Goal: Navigation & Orientation: Find specific page/section

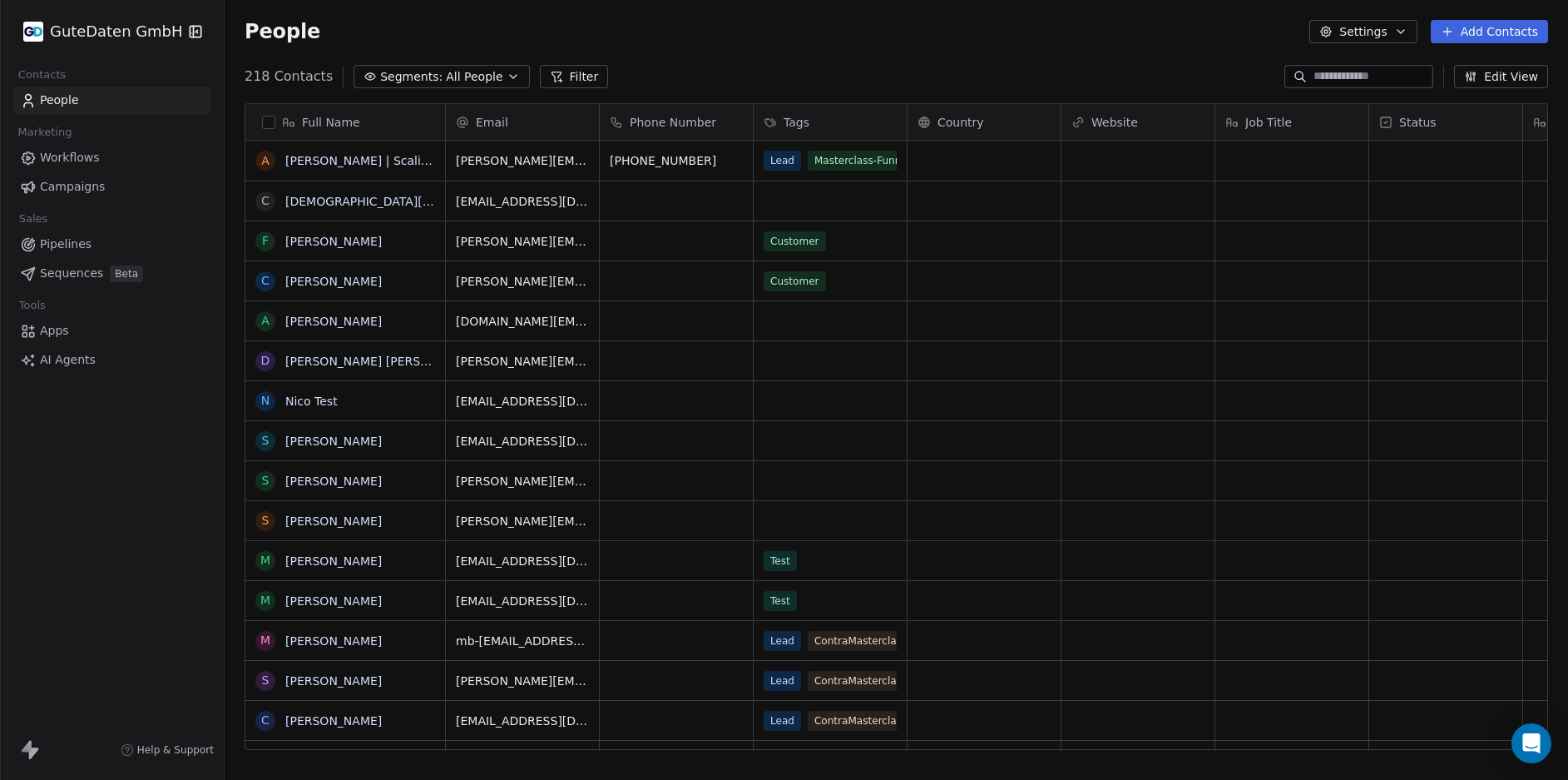
click at [83, 156] on span "Workflows" at bounding box center [69, 157] width 60 height 17
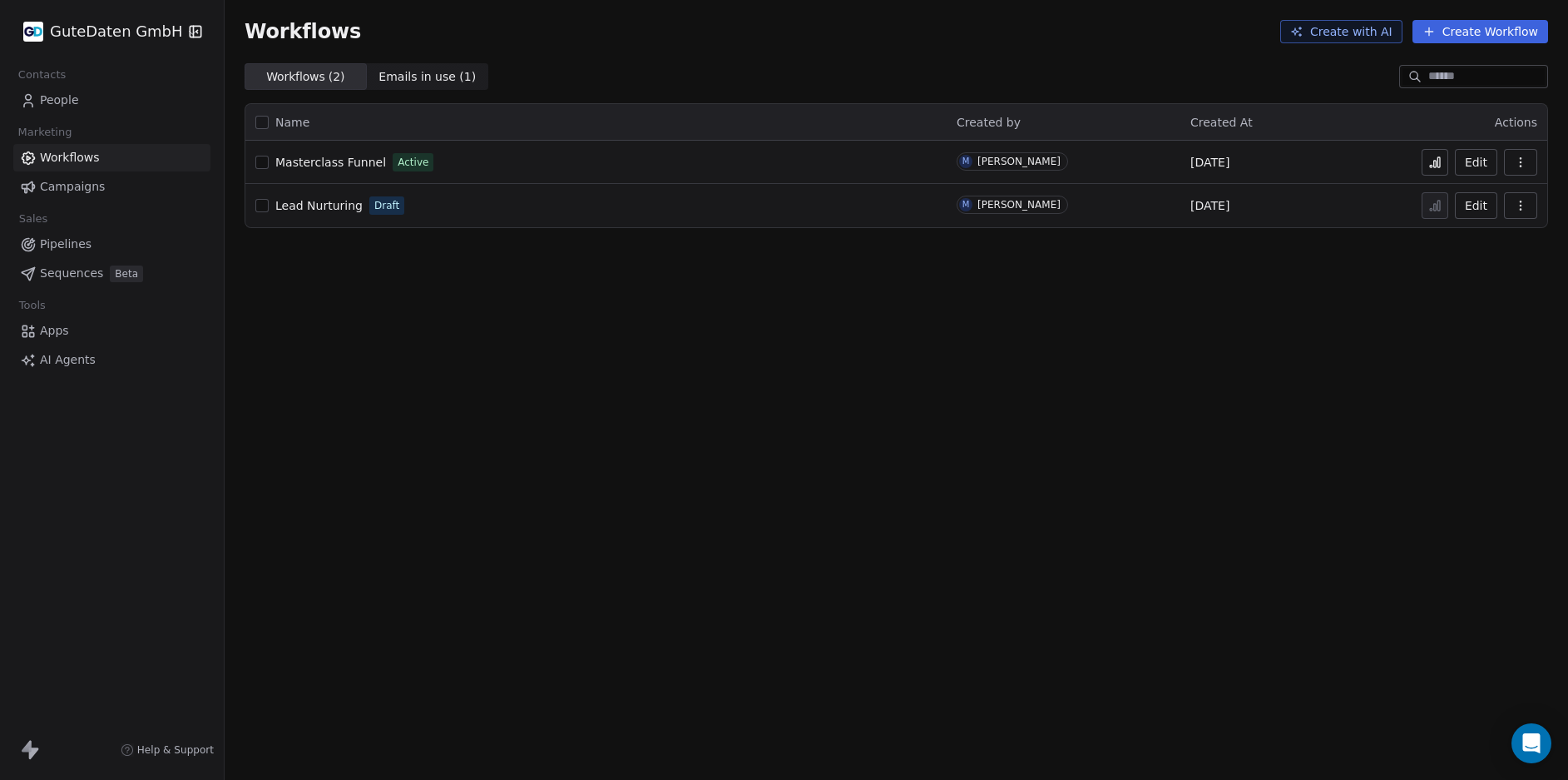
click at [65, 186] on span "Campaigns" at bounding box center [72, 186] width 65 height 17
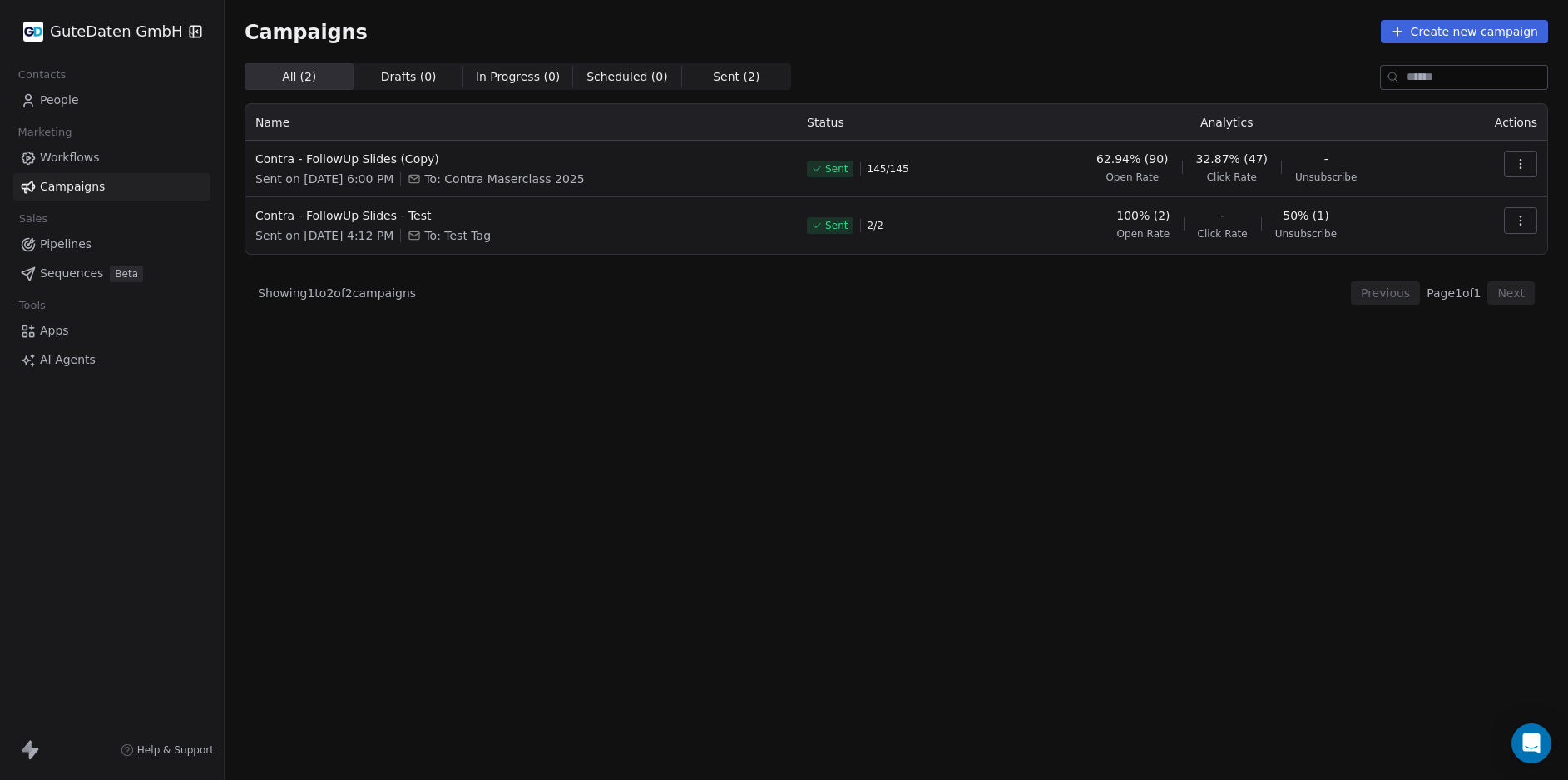
click at [68, 156] on span "Workflows" at bounding box center [69, 157] width 60 height 17
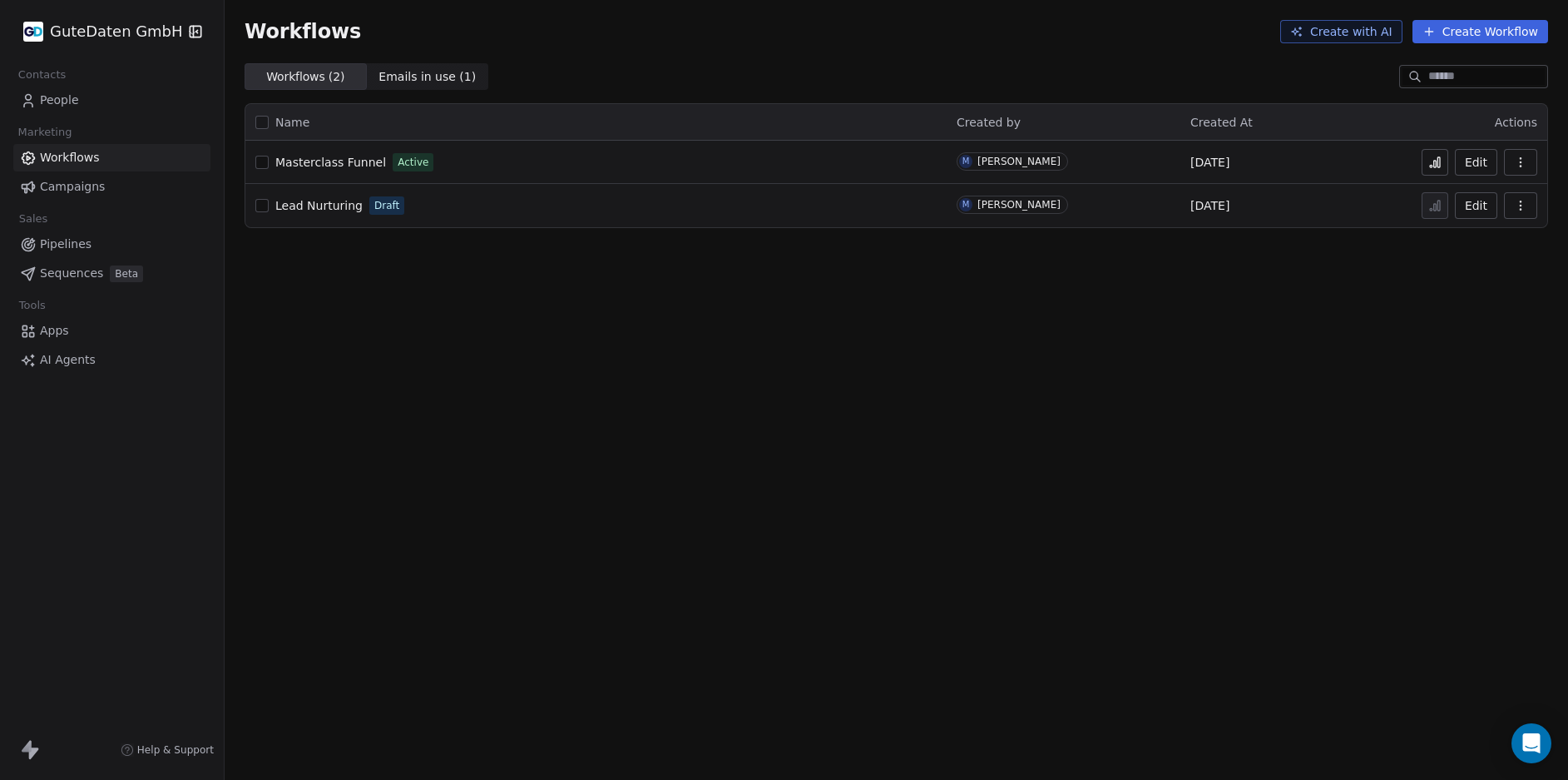
click at [70, 239] on span "Pipelines" at bounding box center [65, 244] width 51 height 17
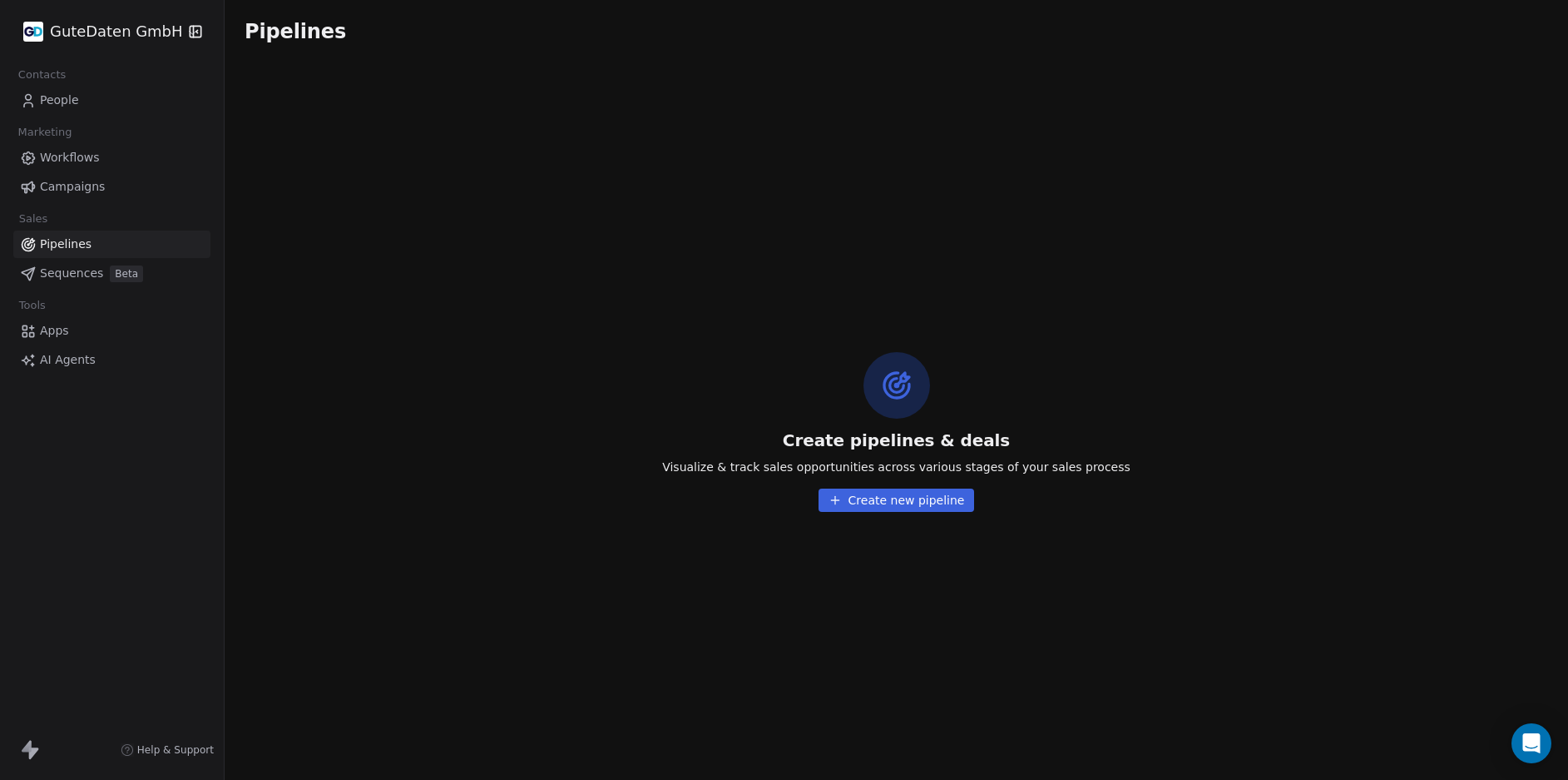
click at [59, 162] on span "Workflows" at bounding box center [69, 157] width 60 height 17
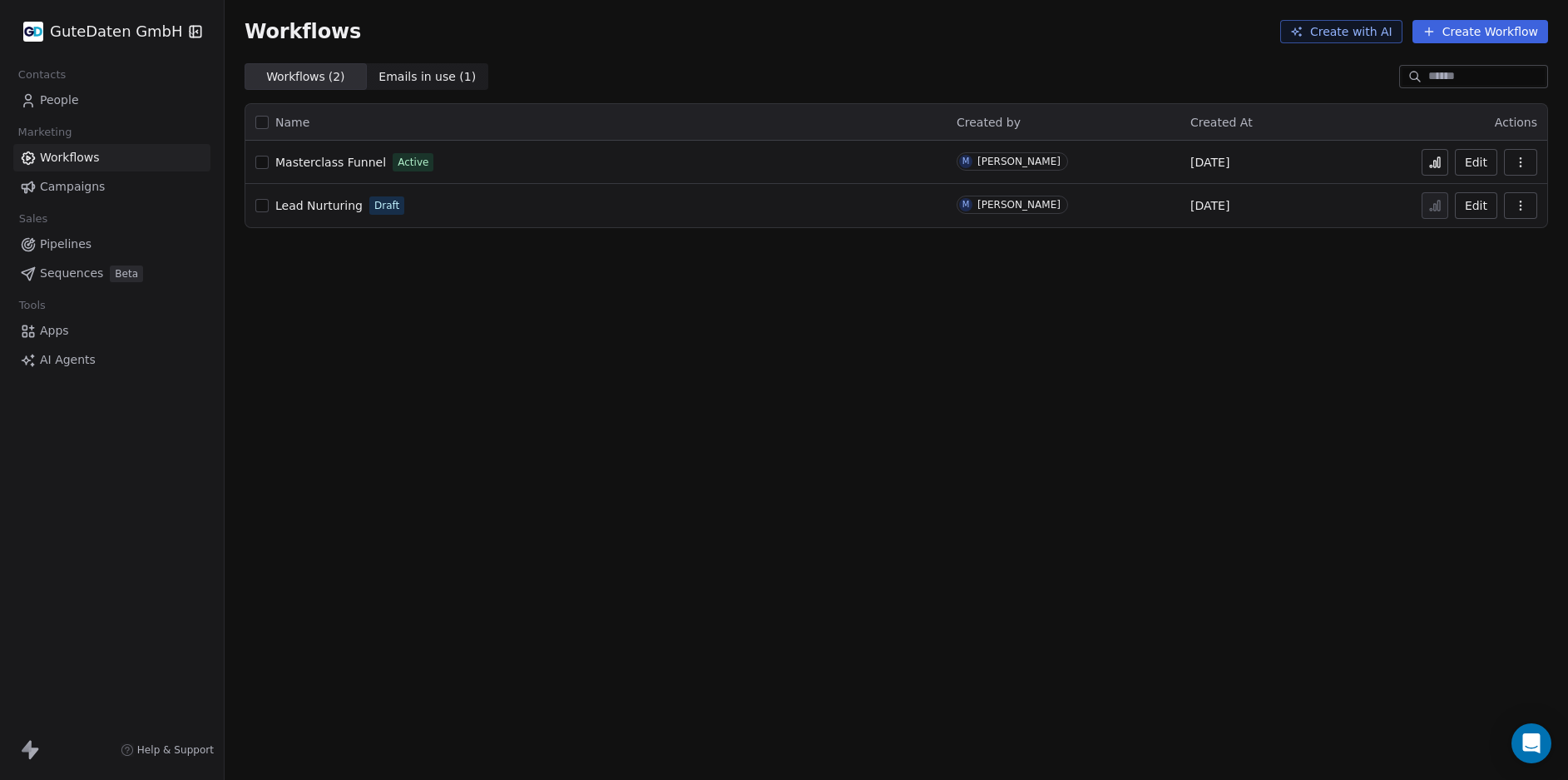
click at [54, 341] on link "Apps" at bounding box center [112, 330] width 197 height 27
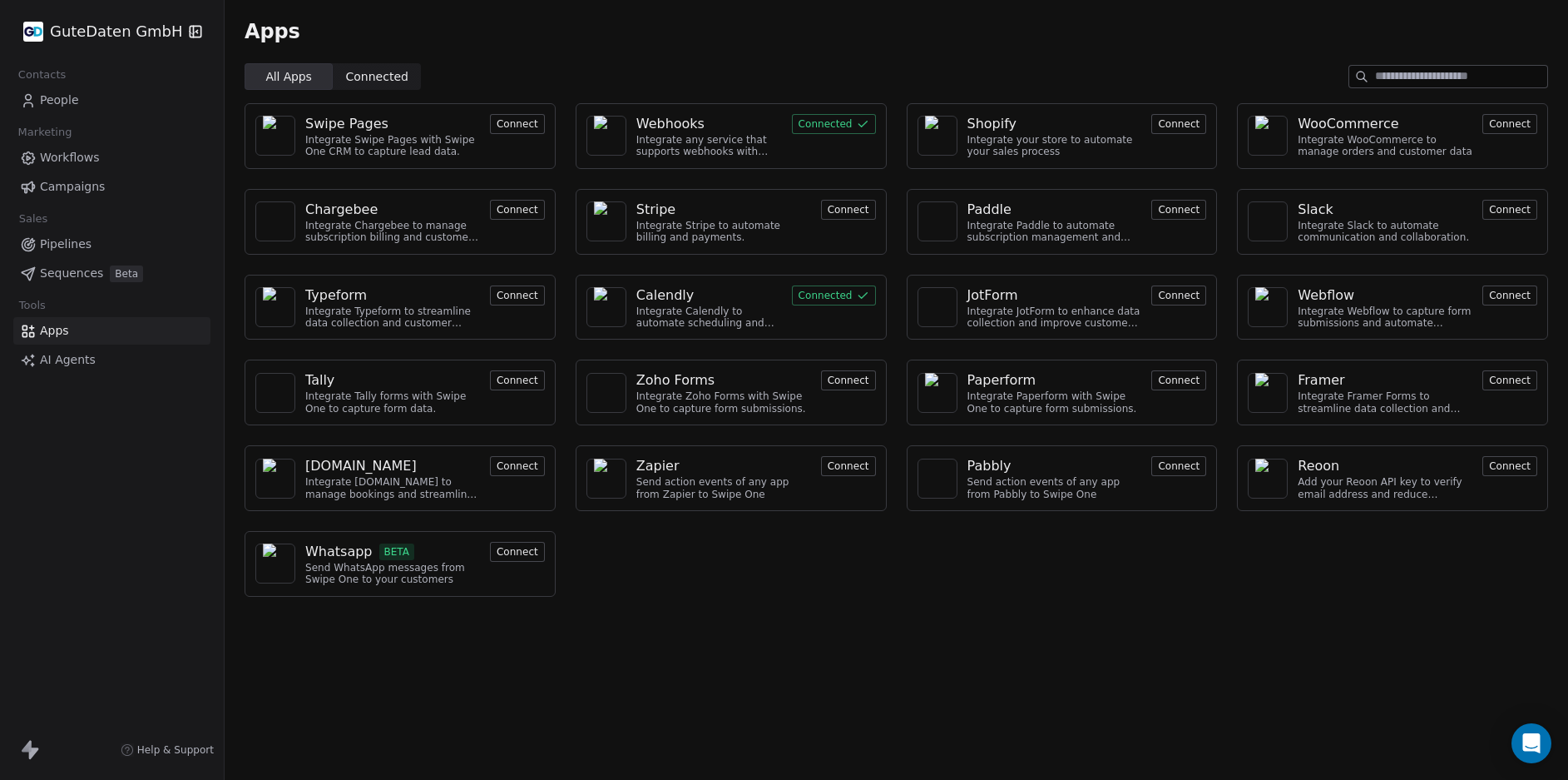
click at [731, 142] on div "Integrate any service that supports webhooks with Swipe One to capture and auto…" at bounding box center [709, 146] width 146 height 24
click at [830, 126] on button "Connected" at bounding box center [834, 123] width 84 height 20
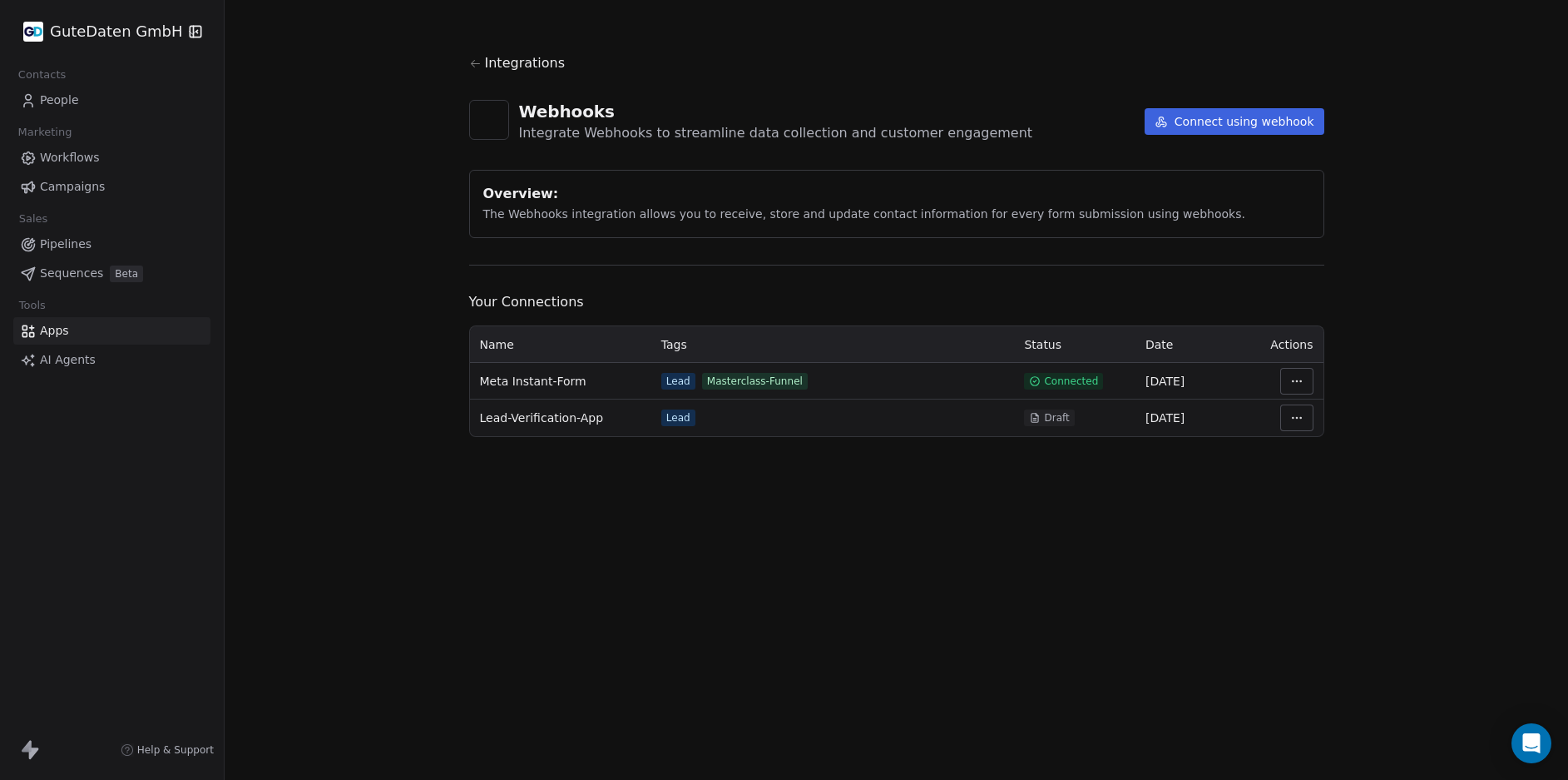
click at [1300, 381] on html "GuteDaten GmbH Contacts People Marketing Workflows Campaigns Sales Pipelines Se…" at bounding box center [784, 390] width 1568 height 780
click at [1313, 503] on div "Manage Mapping" at bounding box center [1347, 498] width 120 height 27
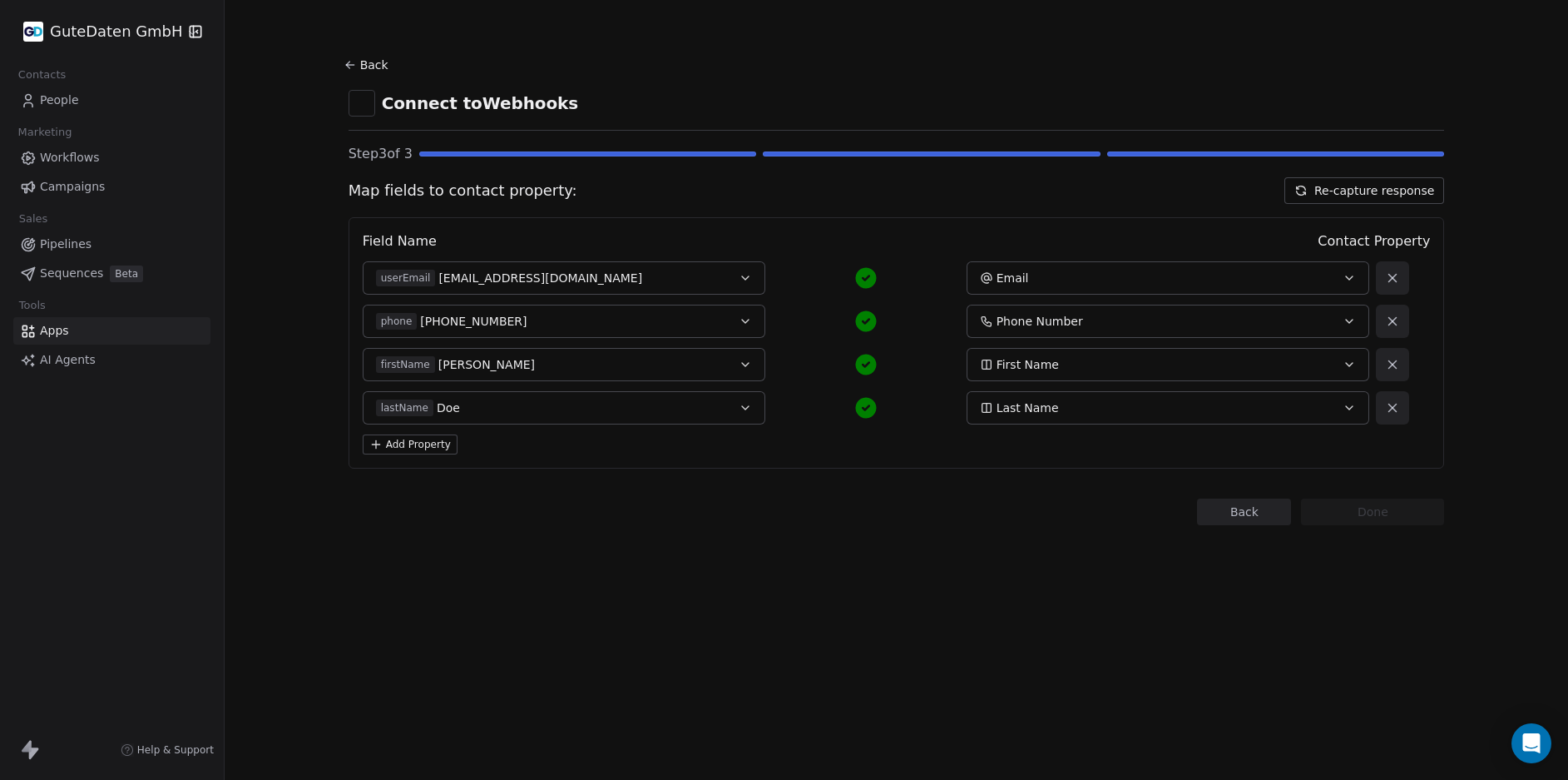
click at [63, 155] on span "Workflows" at bounding box center [69, 157] width 60 height 17
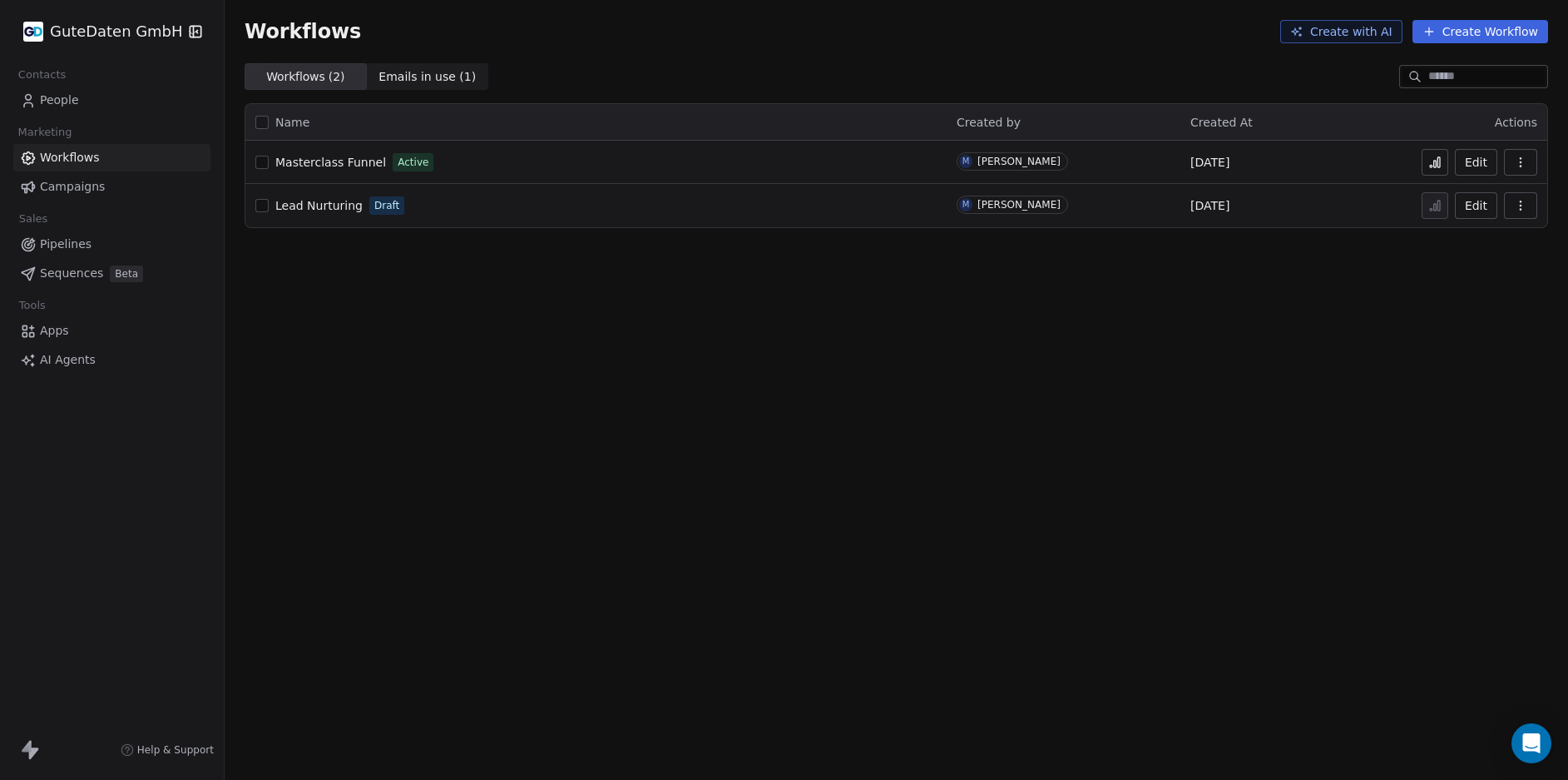
click at [307, 165] on span "Masterclass Funnel" at bounding box center [330, 162] width 111 height 13
click at [347, 164] on span "Masterclass Funnel" at bounding box center [330, 162] width 111 height 13
click at [47, 106] on span "People" at bounding box center [59, 100] width 39 height 17
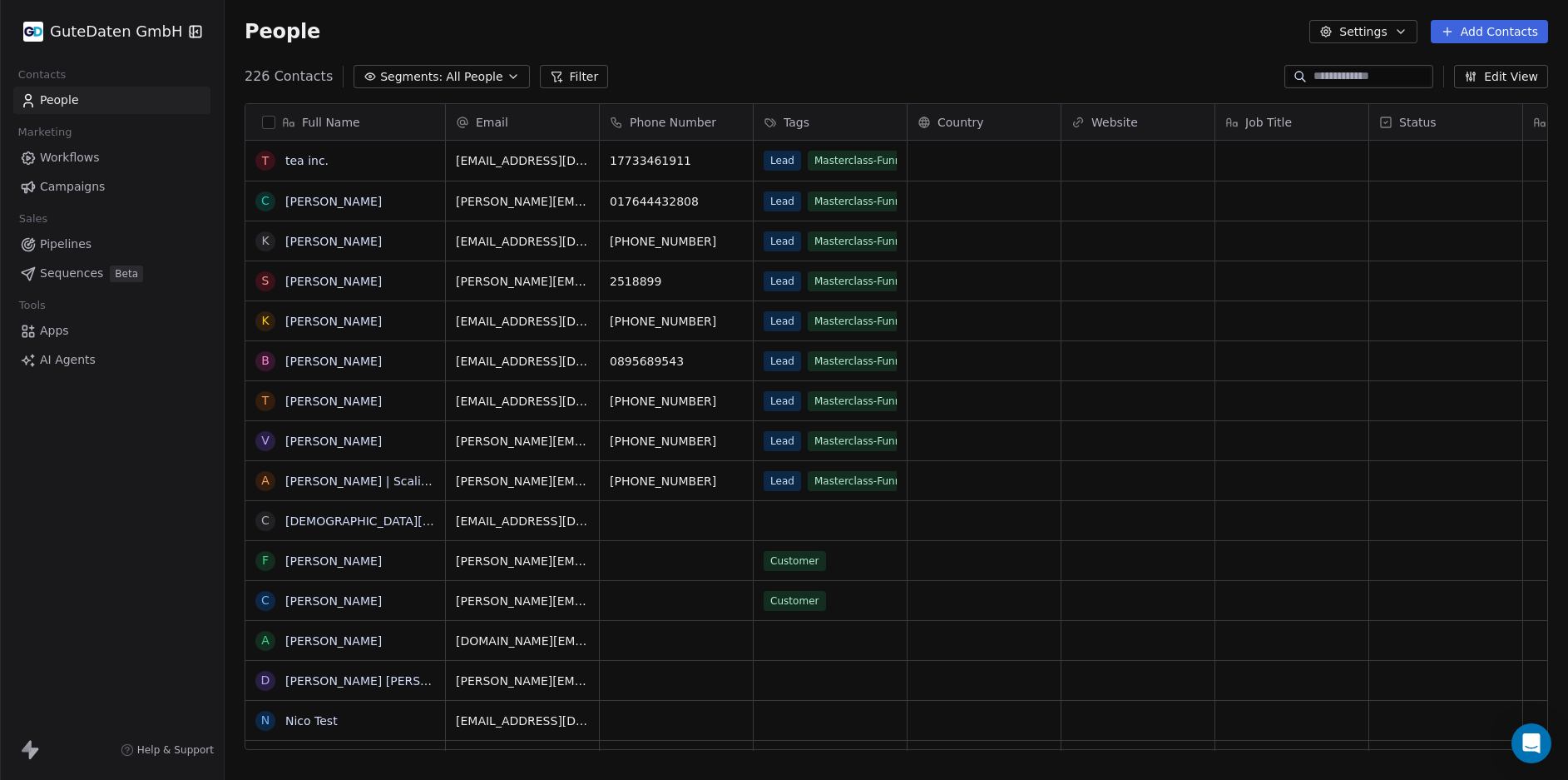
click at [50, 100] on span "People" at bounding box center [59, 100] width 39 height 17
drag, startPoint x: 580, startPoint y: 244, endPoint x: 519, endPoint y: 248, distance: 61.1
click at [520, 244] on span "kriskros@sindwir.com" at bounding box center [555, 245] width 198 height 33
